Goal: Find specific page/section: Find specific page/section

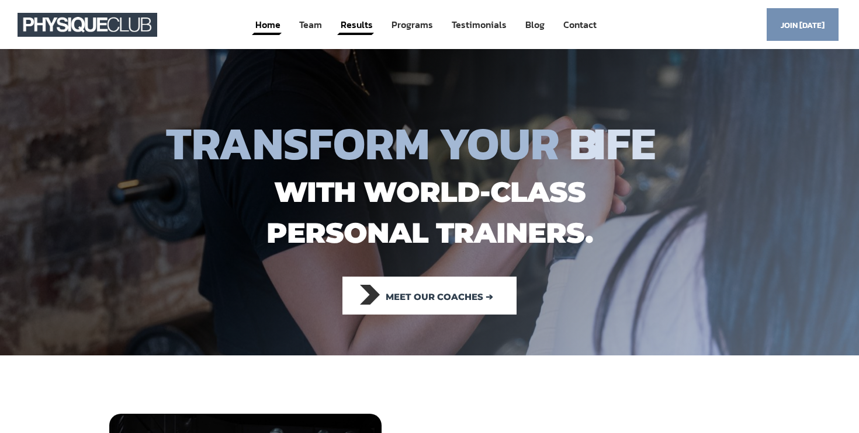
click at [361, 26] on link "Results" at bounding box center [356, 25] width 34 height 22
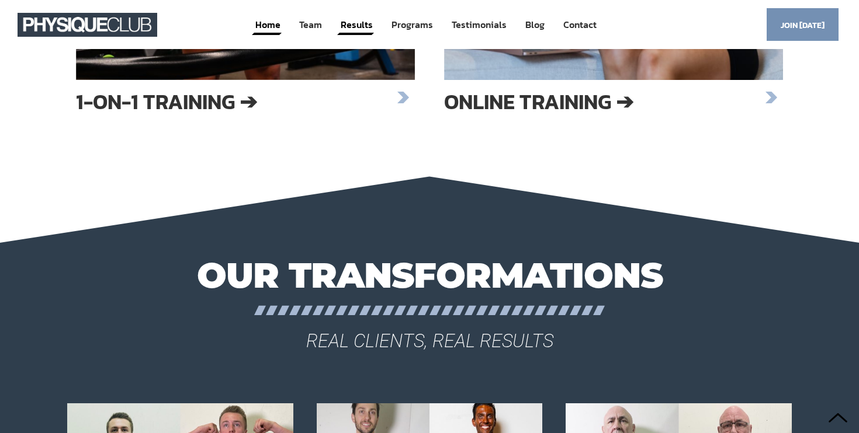
scroll to position [1802, 0]
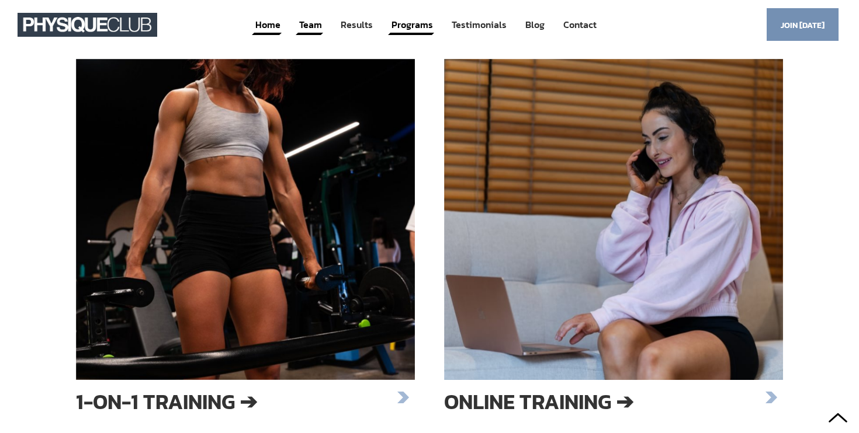
click at [314, 25] on link "Team" at bounding box center [310, 25] width 25 height 22
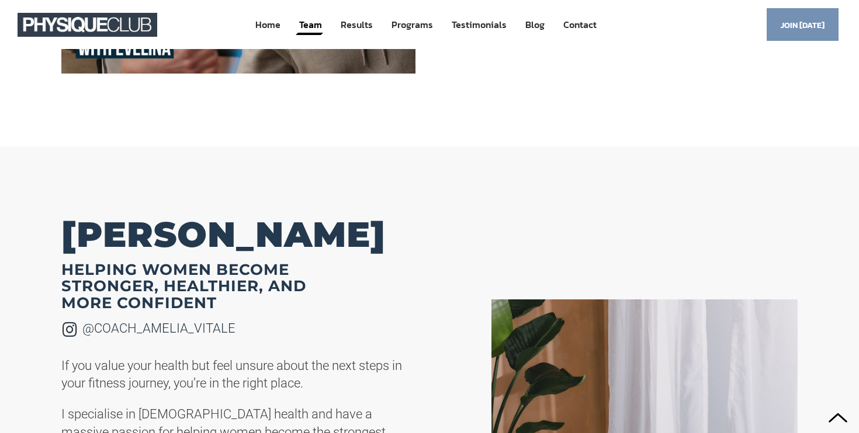
scroll to position [1710, 0]
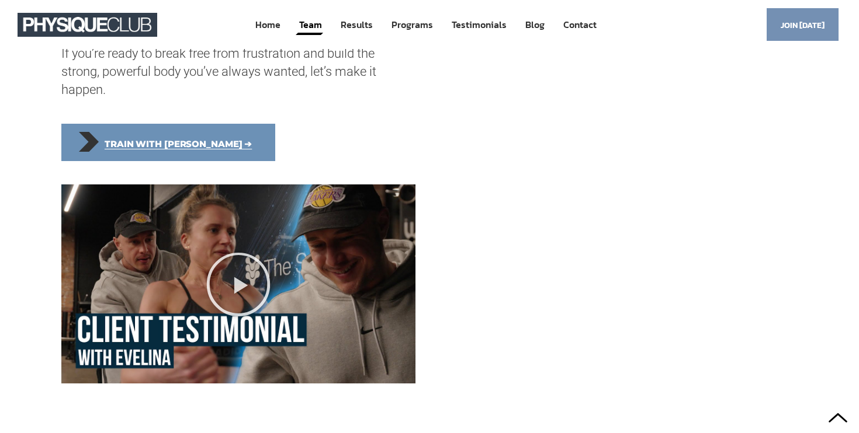
click at [143, 134] on span "Train with [PERSON_NAME] ➔" at bounding box center [178, 144] width 147 height 26
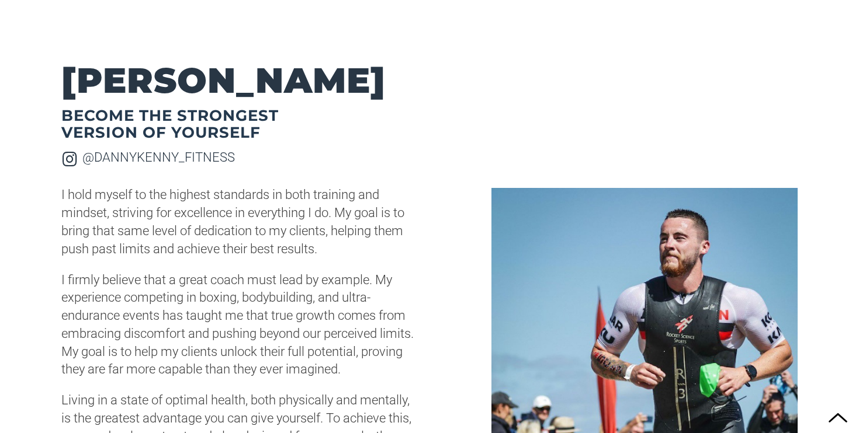
scroll to position [3701, 0]
